Goal: Information Seeking & Learning: Check status

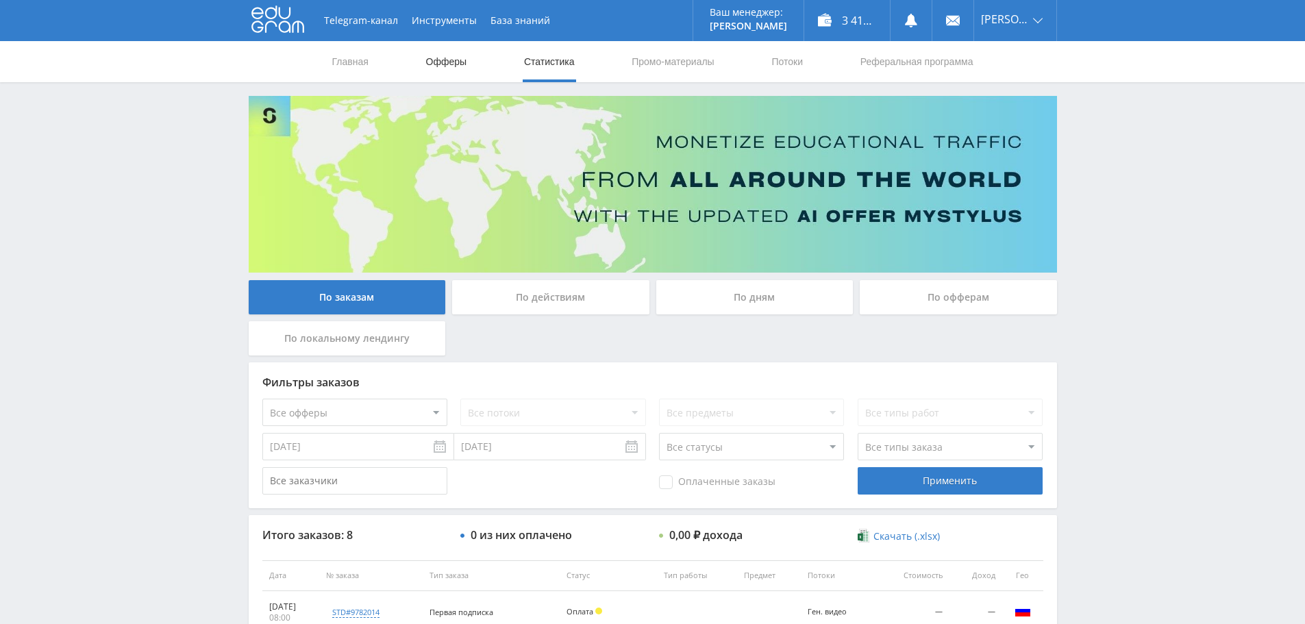
click at [431, 67] on link "Офферы" at bounding box center [447, 61] width 44 height 41
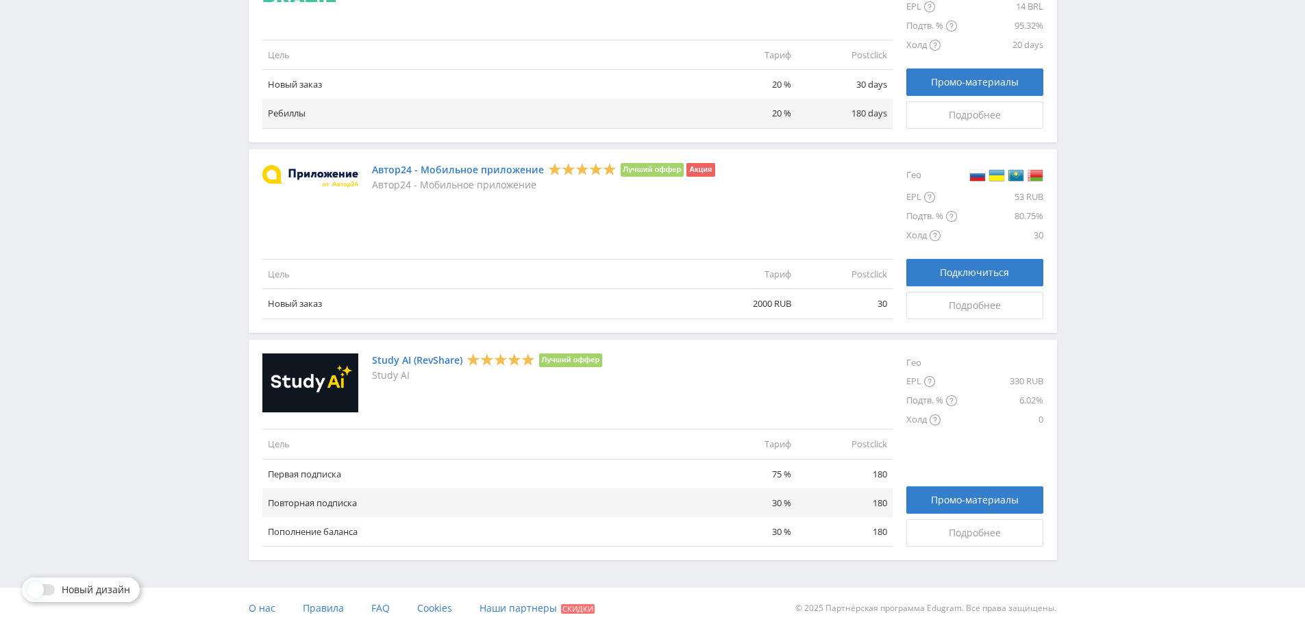
scroll to position [1499, 0]
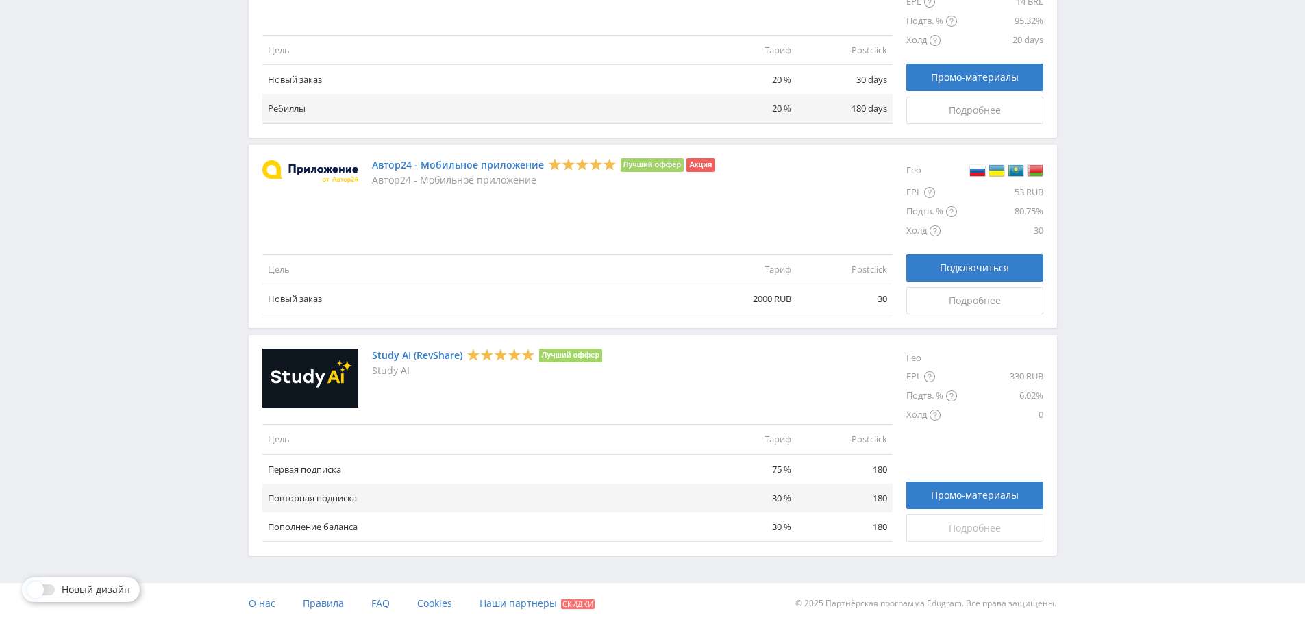
click at [939, 535] on link "Подробнее" at bounding box center [974, 527] width 137 height 27
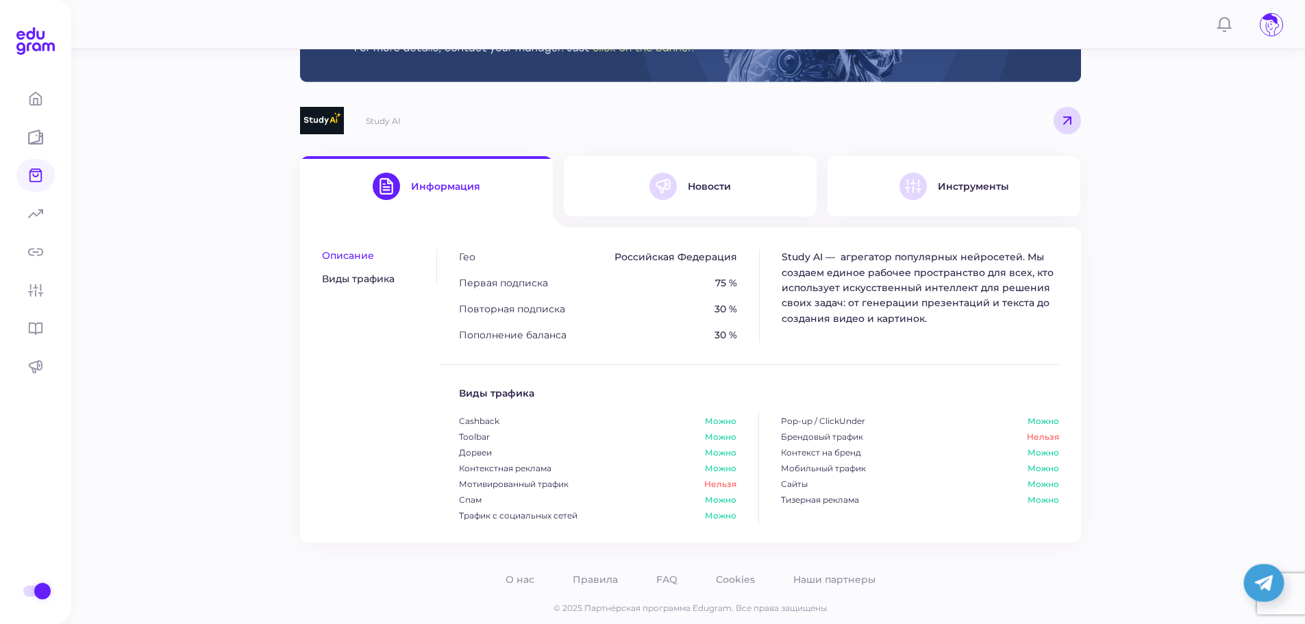
scroll to position [135, 0]
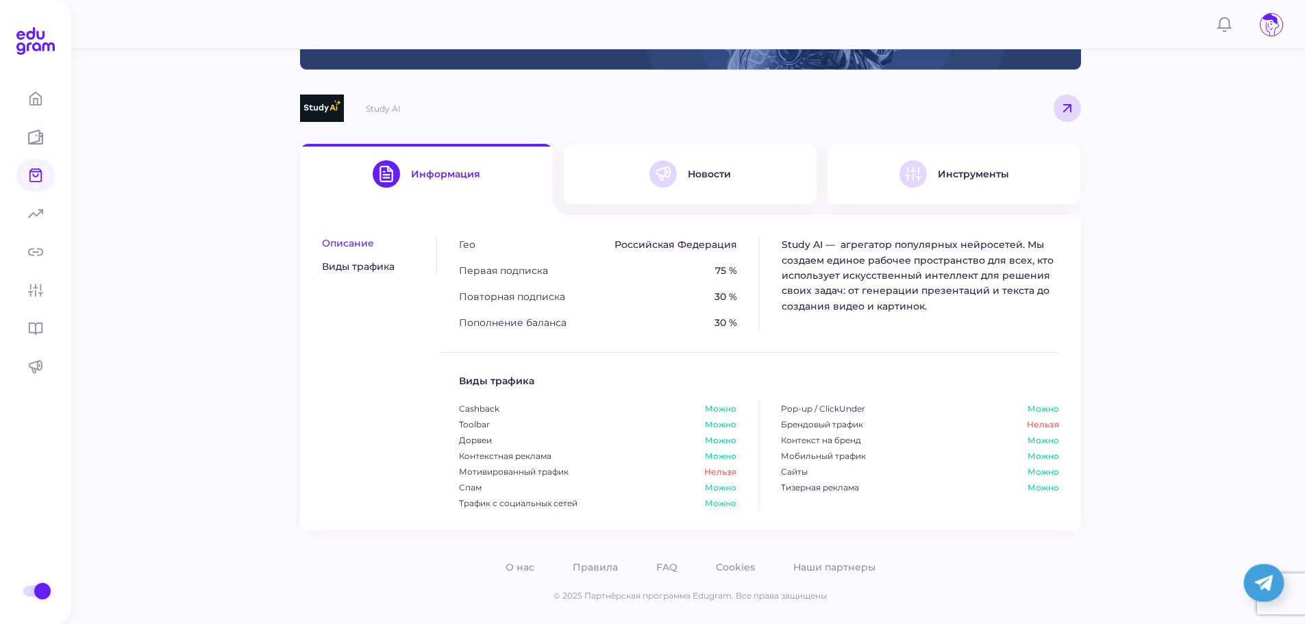
click at [729, 190] on button "Новости" at bounding box center [690, 174] width 253 height 60
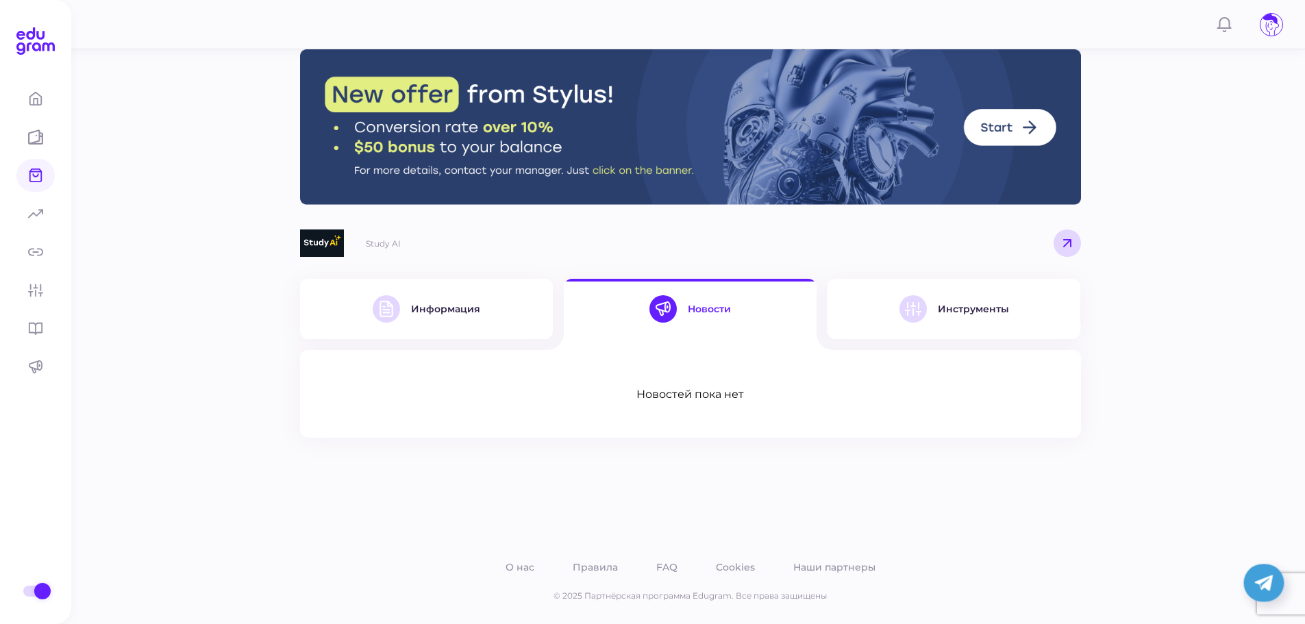
click at [907, 313] on icon at bounding box center [913, 309] width 16 height 16
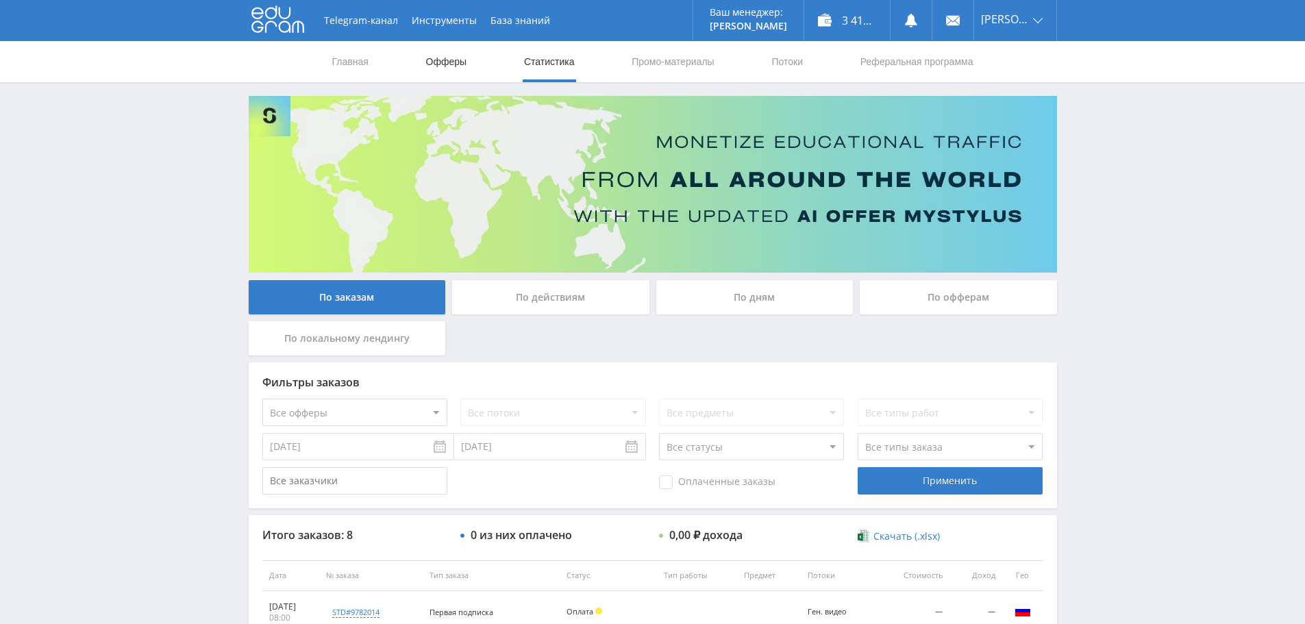
click at [439, 69] on link "Офферы" at bounding box center [447, 61] width 44 height 41
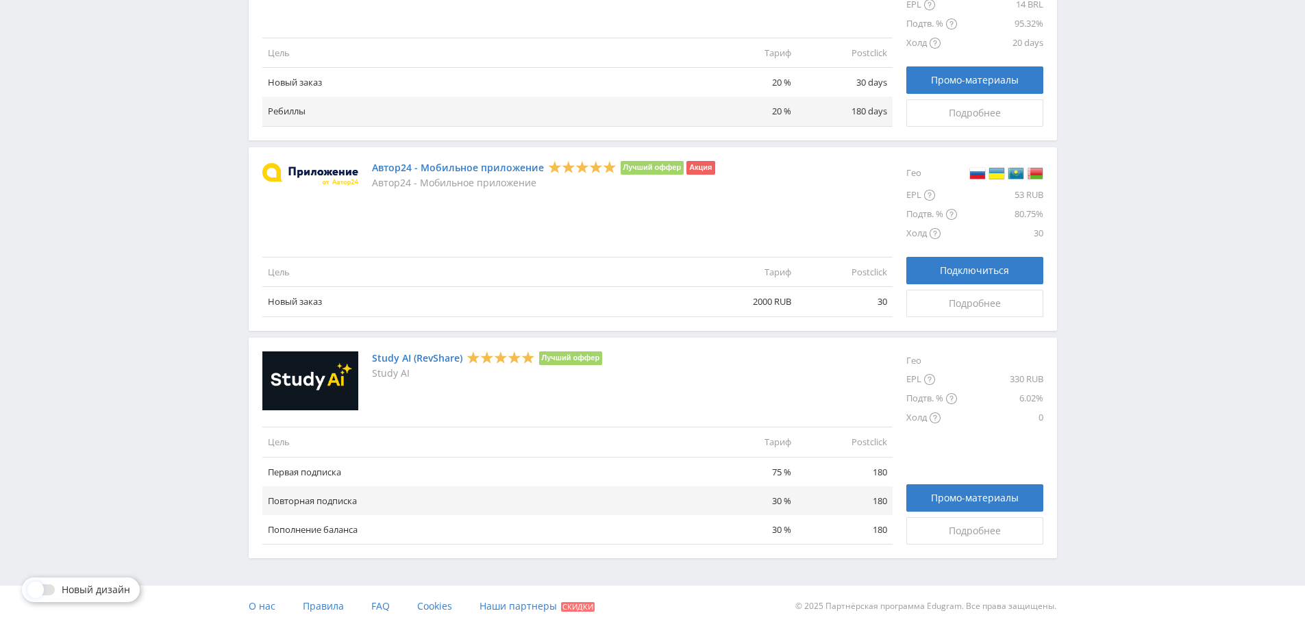
scroll to position [1499, 0]
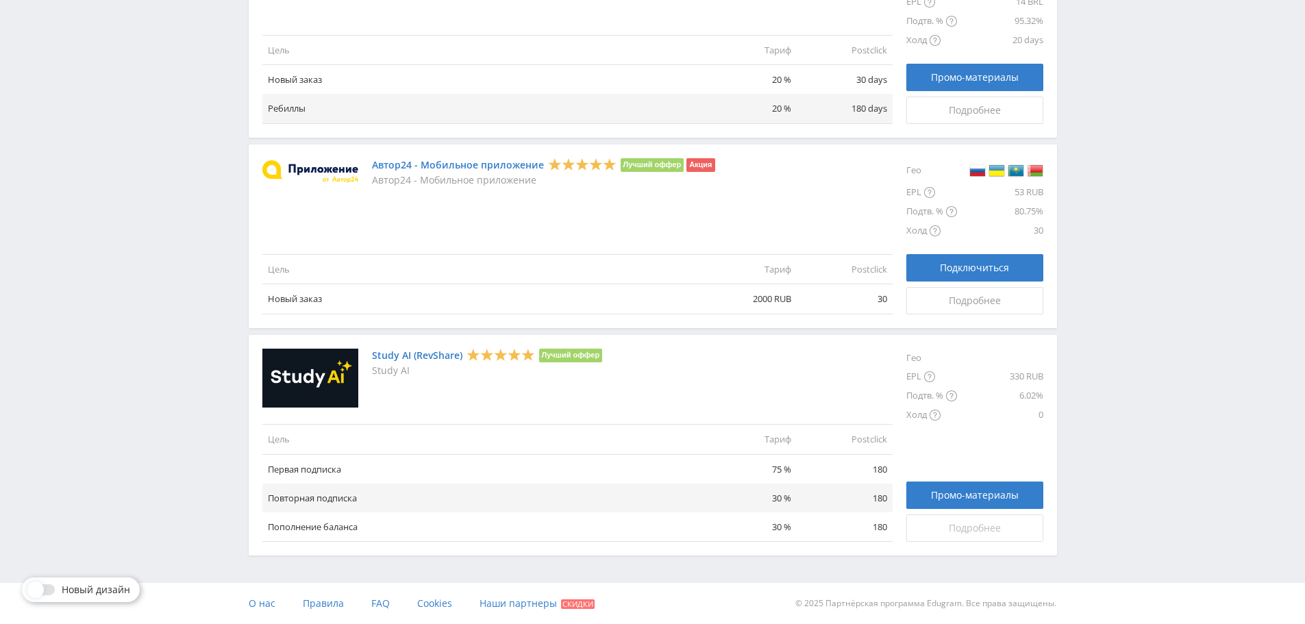
click at [999, 526] on span "Подробнее" at bounding box center [974, 527] width 52 height 11
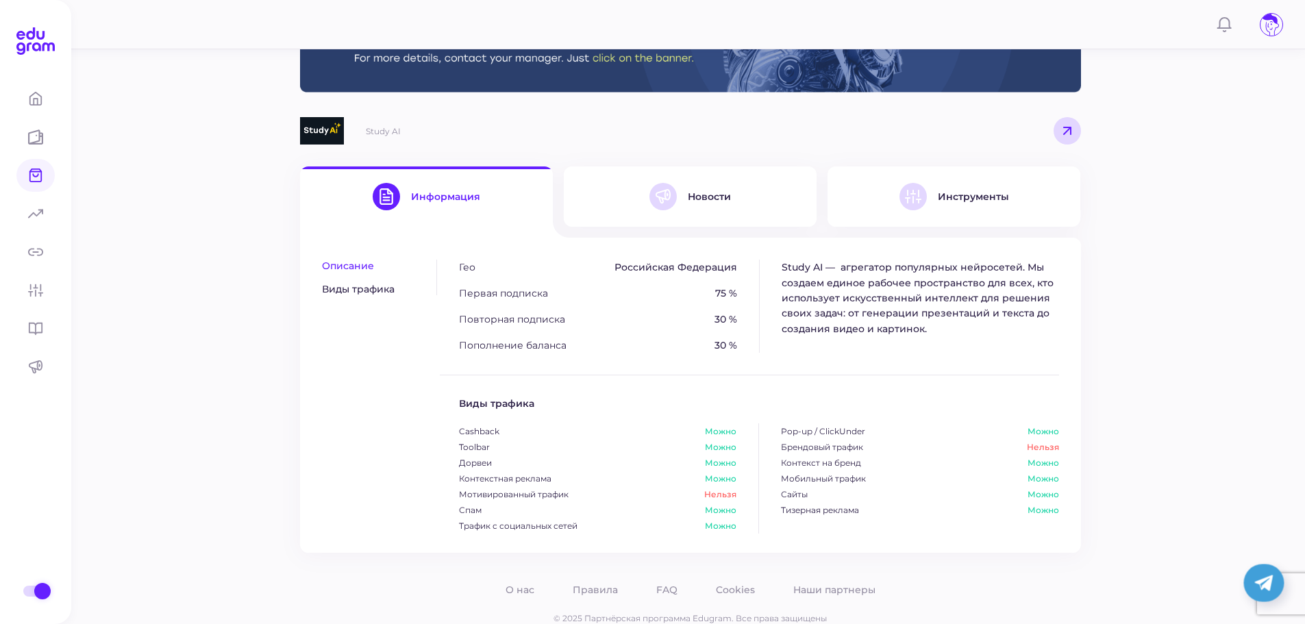
scroll to position [135, 0]
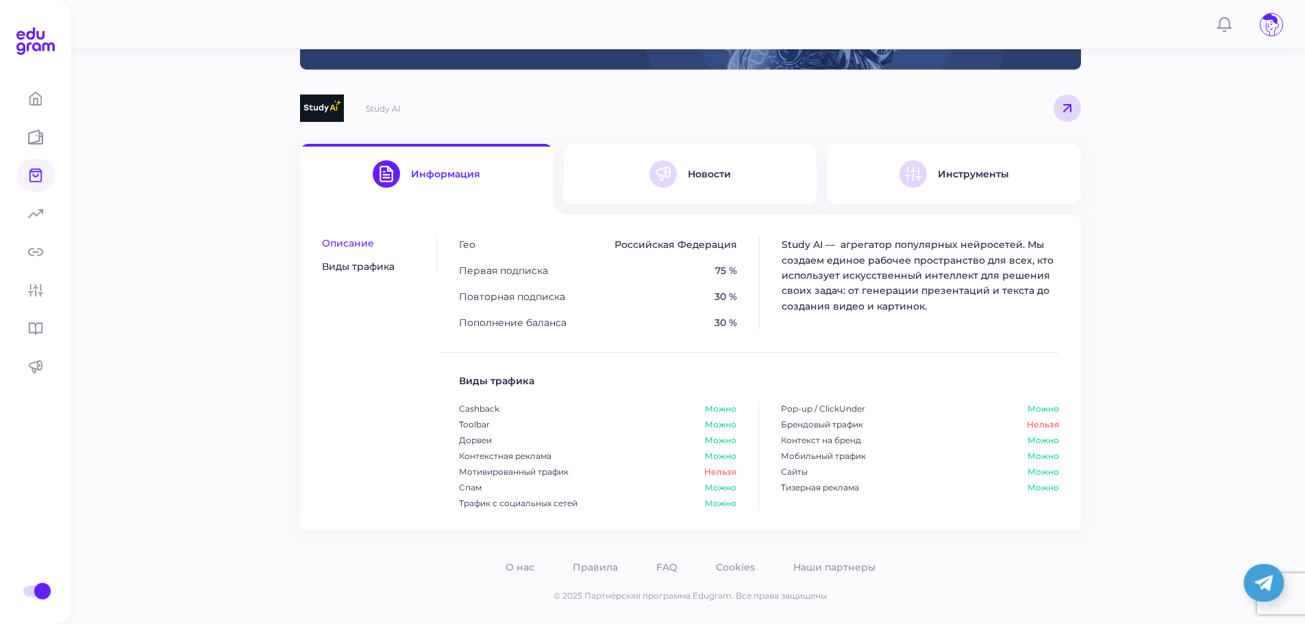
click at [679, 196] on button "Новости" at bounding box center [690, 174] width 253 height 60
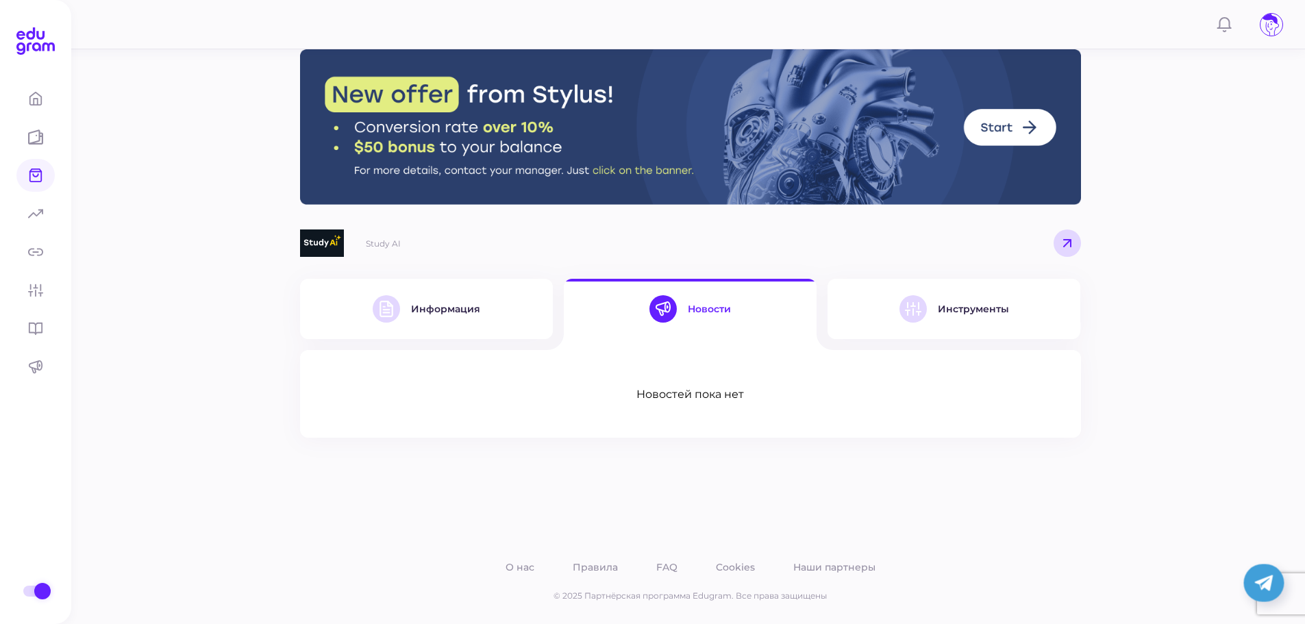
click at [500, 307] on button "Информация" at bounding box center [426, 309] width 253 height 60
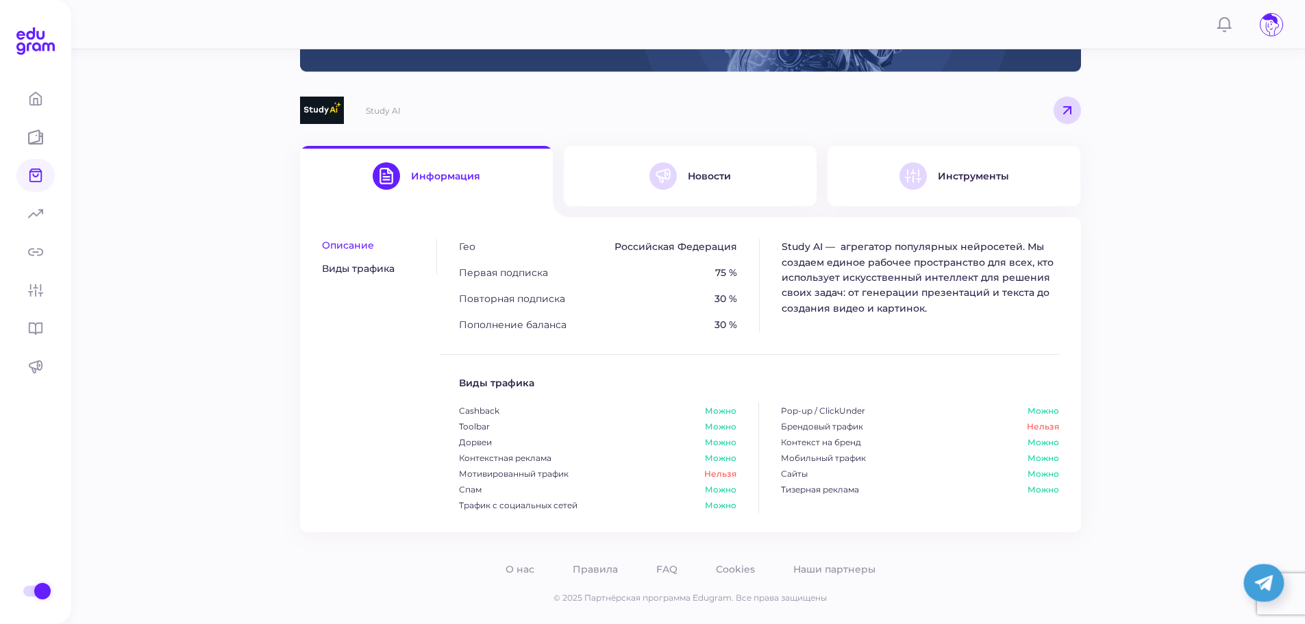
scroll to position [135, 0]
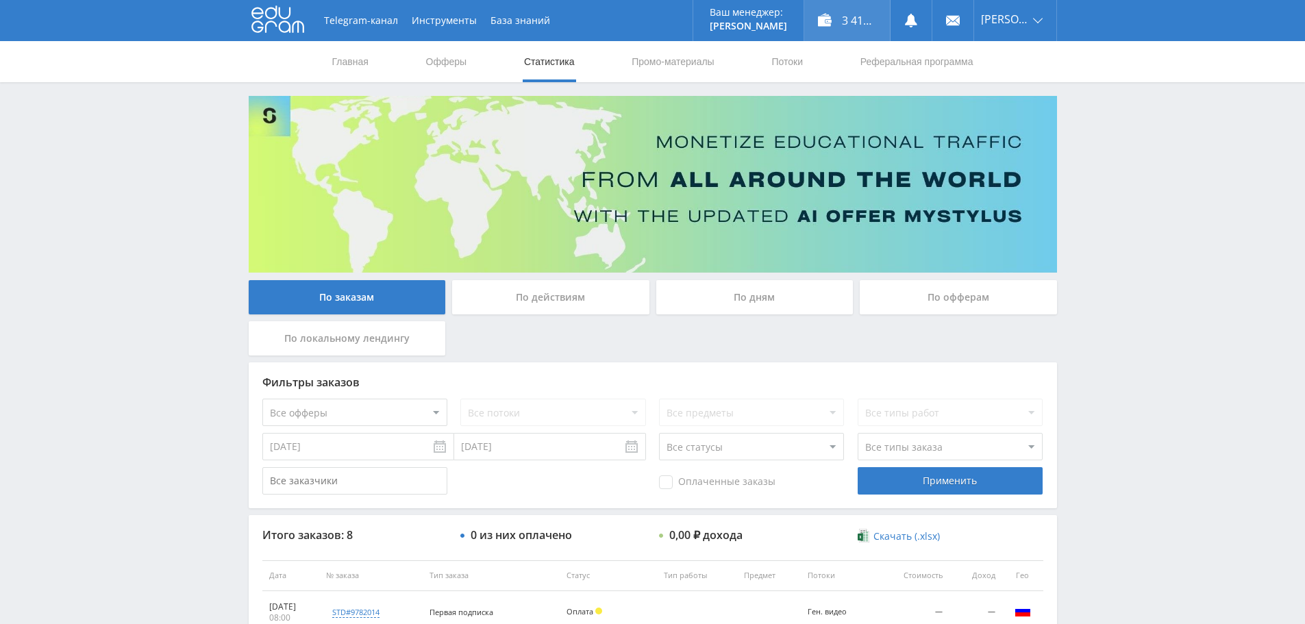
click at [845, 18] on div "3 417,25 ₽" at bounding box center [847, 20] width 86 height 41
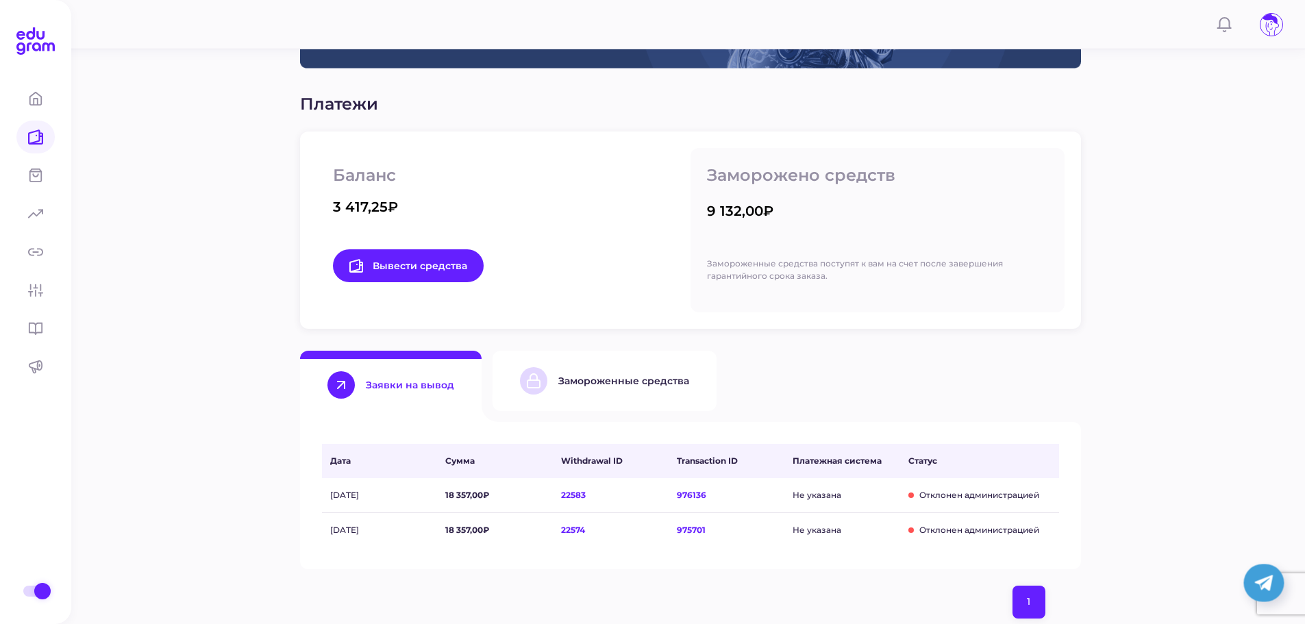
scroll to position [137, 0]
click at [590, 393] on div "Замороженные средства" at bounding box center [604, 379] width 169 height 27
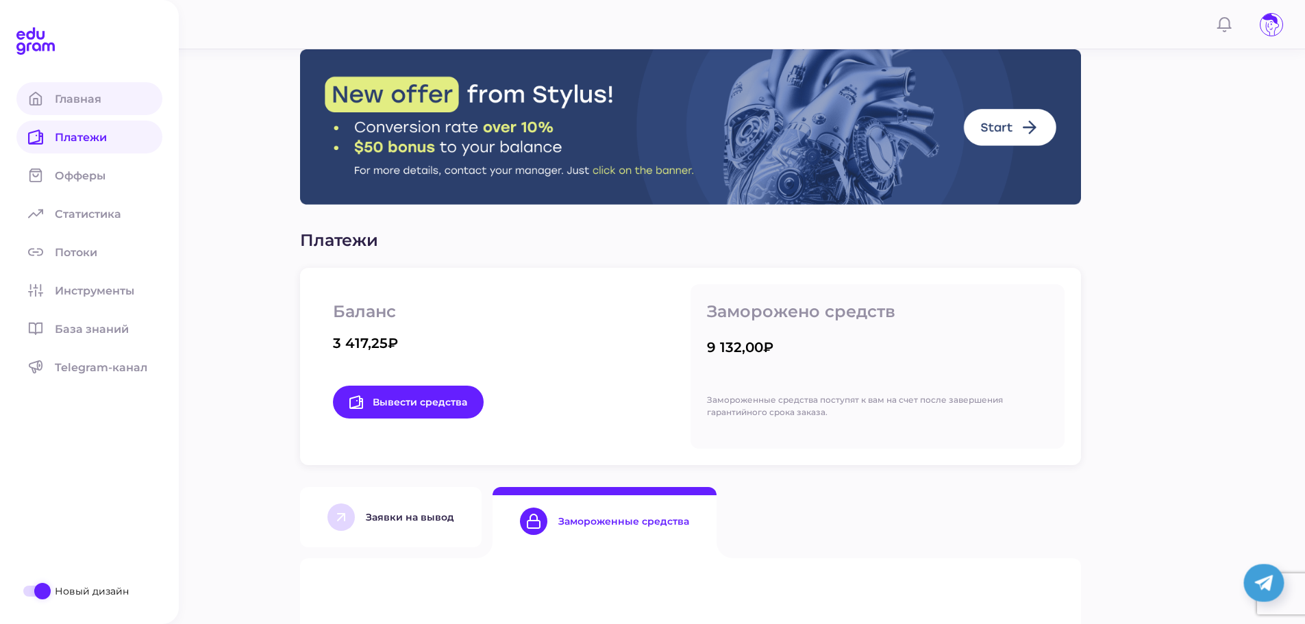
click at [47, 97] on span at bounding box center [35, 98] width 38 height 33
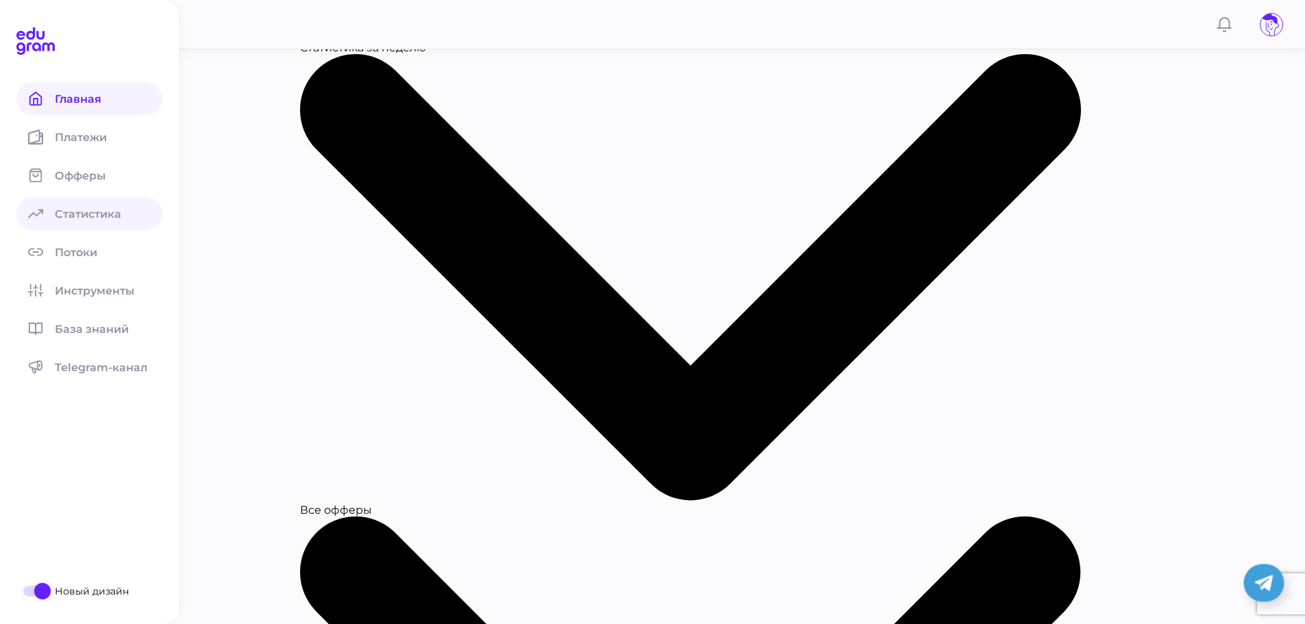
scroll to position [137, 0]
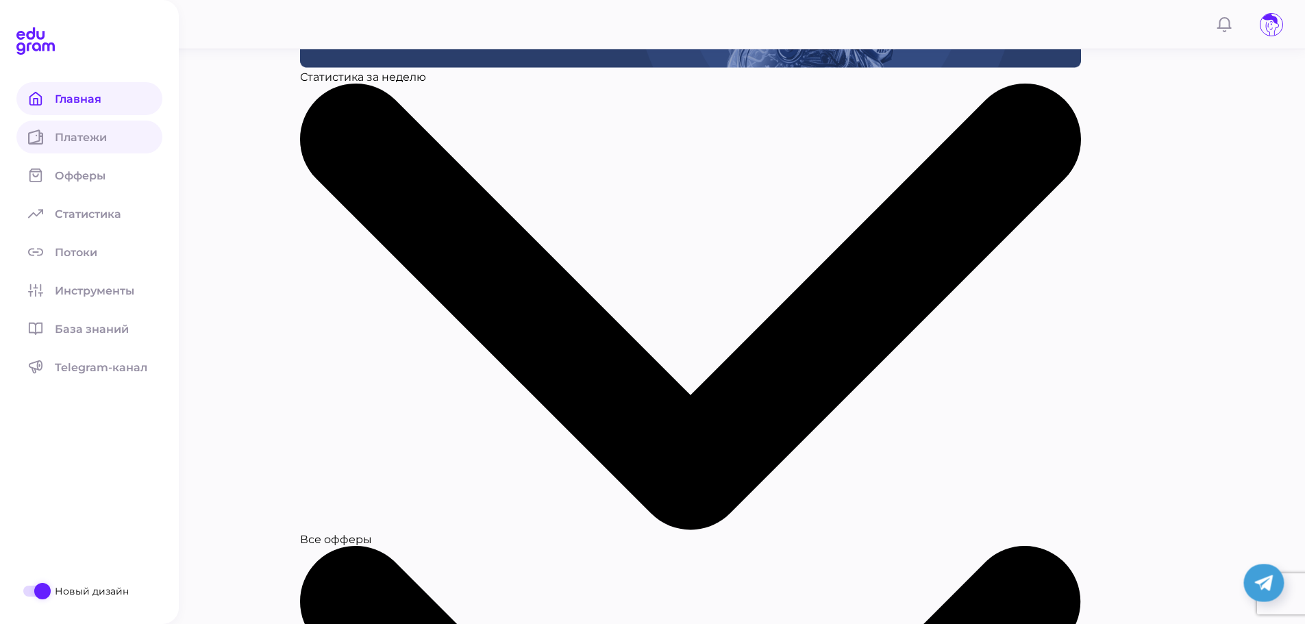
click at [67, 150] on link "Платежи" at bounding box center [89, 137] width 146 height 33
